Goal: Navigation & Orientation: Find specific page/section

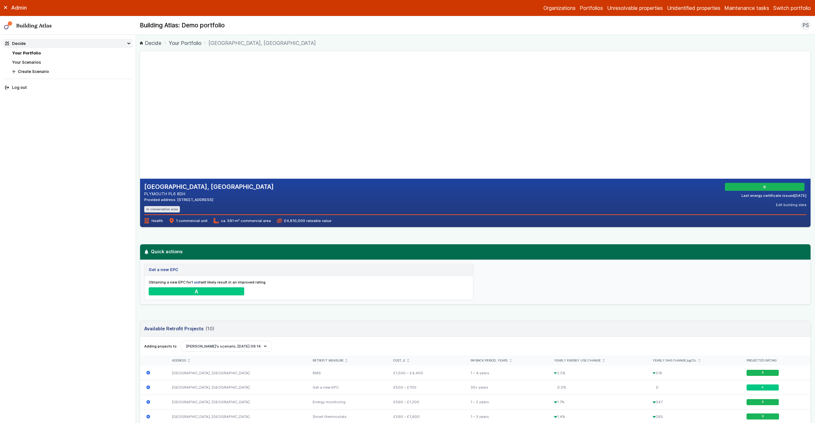
drag, startPoint x: 320, startPoint y: 140, endPoint x: 321, endPoint y: 117, distance: 22.3
click at [140, 118] on gmp-map-3d at bounding box center [140, 114] width 0 height 127
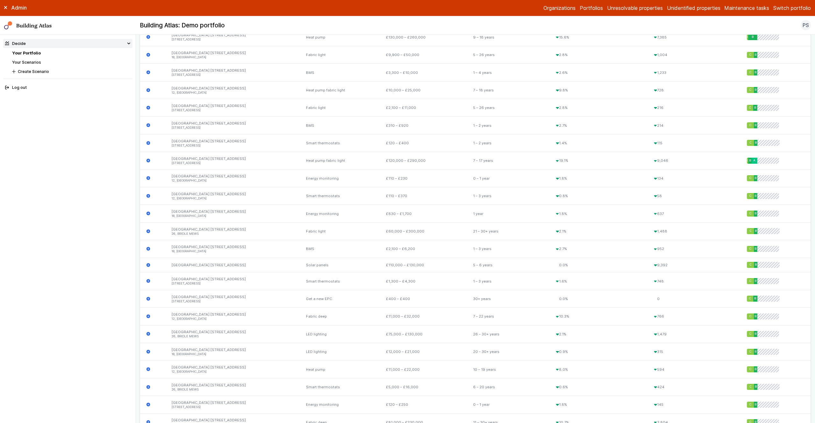
scroll to position [934, 0]
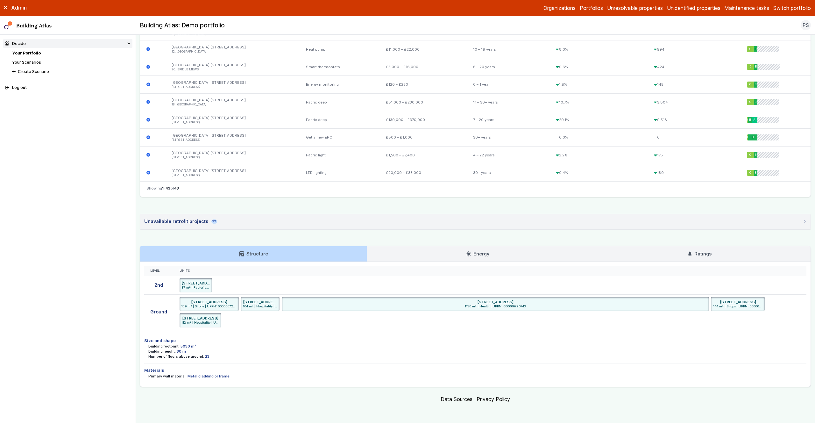
click at [137, 205] on main "Decide Your Portfolio NEROLI HOUSE 14, PIAZZA WALK NEROLI HOUSE 14, PIAZZA WALK…" at bounding box center [475, 229] width 679 height 388
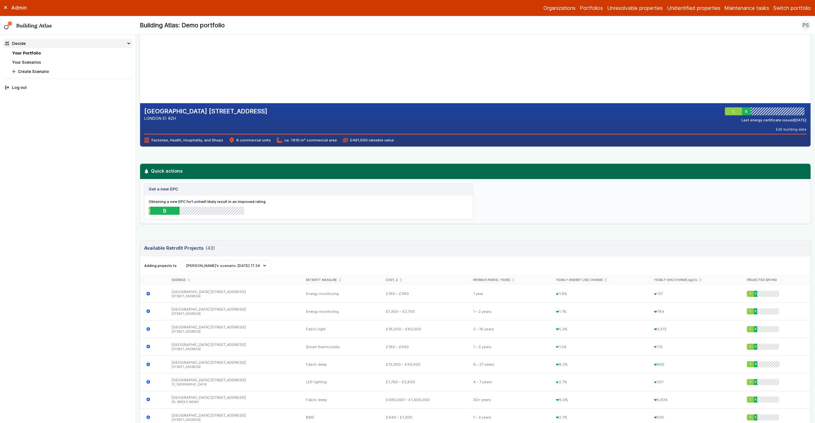
scroll to position [0, 0]
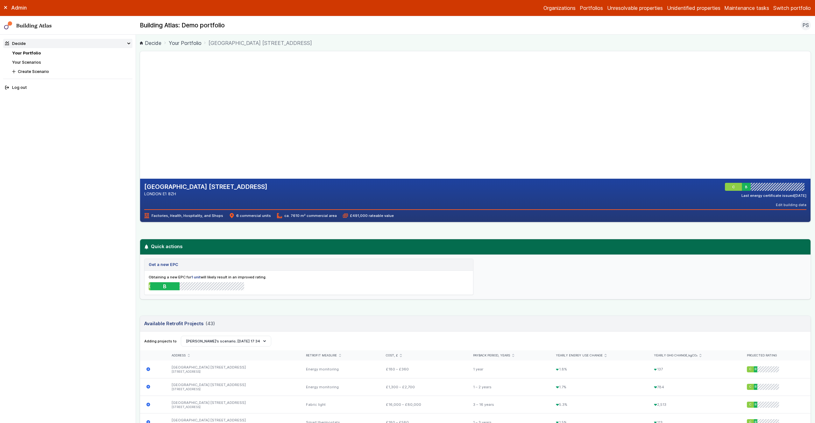
drag, startPoint x: 139, startPoint y: 233, endPoint x: 134, endPoint y: 230, distance: 5.7
click at [139, 233] on main "Decide Your Portfolio NEROLI HOUSE 14, PIAZZA WALK NEROLI HOUSE 14, PIAZZA WALK…" at bounding box center [475, 229] width 679 height 388
drag, startPoint x: 365, startPoint y: 95, endPoint x: 239, endPoint y: 72, distance: 128.8
click at [140, 74] on gmp-map-3d at bounding box center [140, 114] width 0 height 127
drag, startPoint x: 145, startPoint y: 96, endPoint x: 325, endPoint y: 83, distance: 180.0
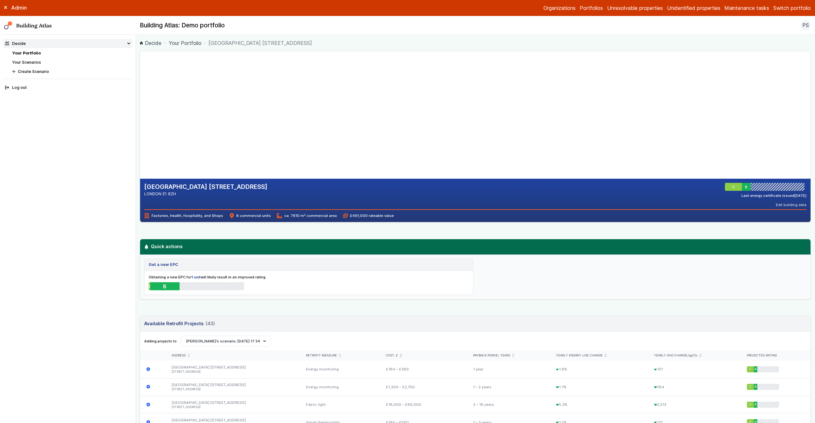
click at [140, 74] on gmp-map-3d at bounding box center [140, 114] width 0 height 127
drag, startPoint x: 293, startPoint y: 90, endPoint x: 325, endPoint y: 95, distance: 31.9
click at [140, 95] on gmp-map-3d at bounding box center [140, 114] width 0 height 127
drag, startPoint x: 291, startPoint y: 86, endPoint x: 288, endPoint y: 125, distance: 39.2
click at [140, 125] on gmp-map-3d at bounding box center [140, 114] width 0 height 127
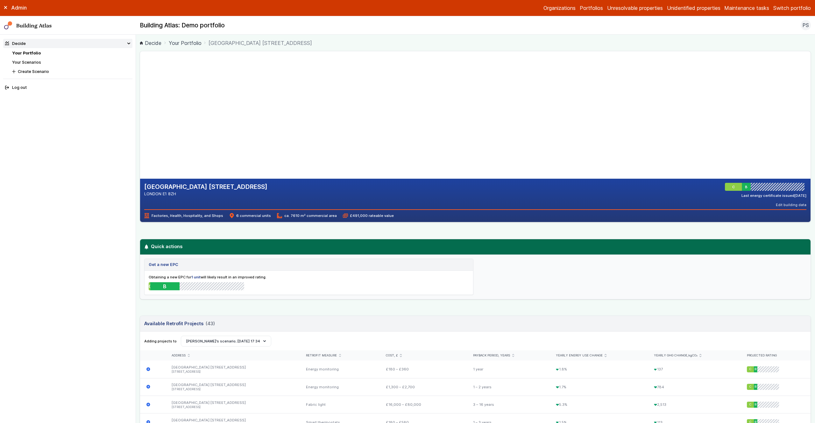
click at [139, 235] on main "Decide Your Portfolio NEROLI HOUSE 14, PIAZZA WALK NEROLI HOUSE 14, PIAZZA WALK…" at bounding box center [475, 229] width 679 height 388
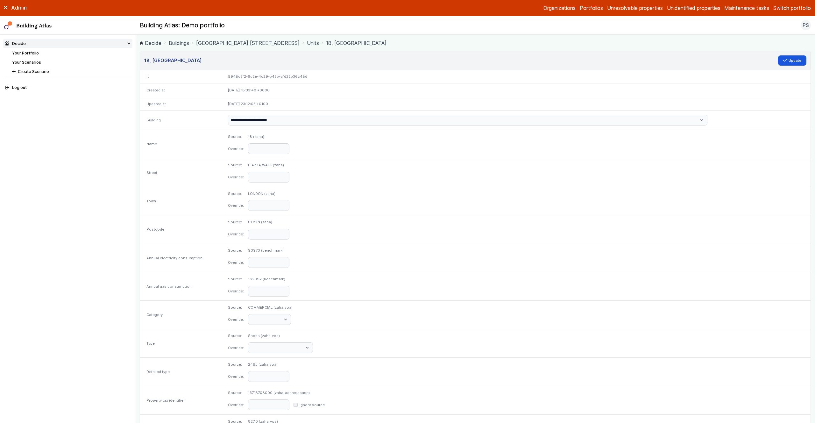
click at [222, 43] on link "NEROLI HOUSE 14, PIAZZA WALK" at bounding box center [247, 43] width 103 height 8
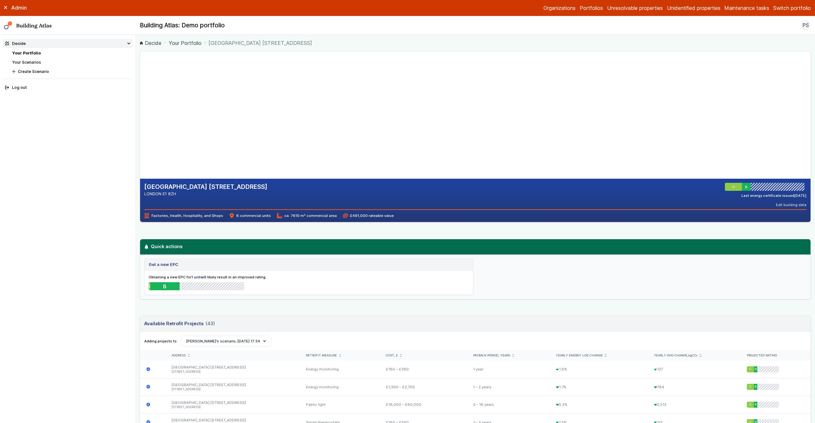
click at [136, 235] on main "Decide Your Portfolio NEROLI HOUSE 14, PIAZZA WALK NEROLI HOUSE 14, PIAZZA WALK…" at bounding box center [475, 229] width 679 height 388
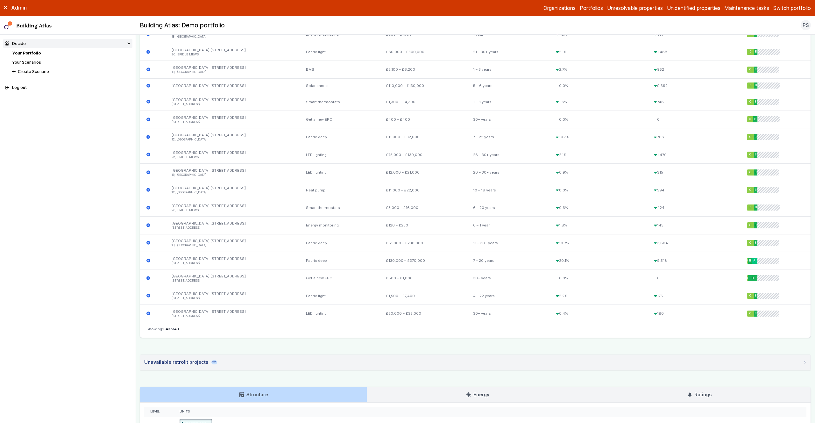
scroll to position [934, 0]
